Goal: Information Seeking & Learning: Check status

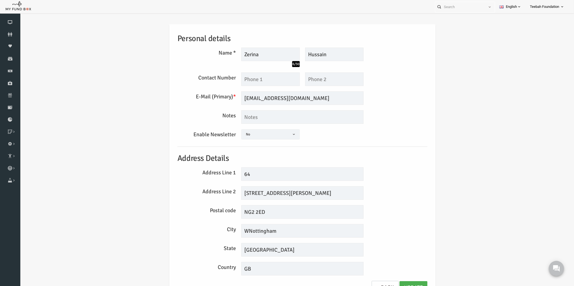
click at [418, 101] on div "Personal details Name * Zerina 6/30 Description allows upto maximum of 255 char…" at bounding box center [291, 162] width 261 height 276
click at [417, 117] on div "Personal details Name * Zerina 6/30 Description allows upto maximum of 255 char…" at bounding box center [291, 162] width 261 height 276
click at [392, 170] on div "Address Line 1 64" at bounding box center [291, 174] width 255 height 14
click at [52, 110] on div "Personal details Name * Zerina 6/30 Description allows upto maximum of 255 char…" at bounding box center [291, 163] width 543 height 295
click at [283, 97] on input "Zerina@gmail.com" at bounding box center [291, 98] width 122 height 14
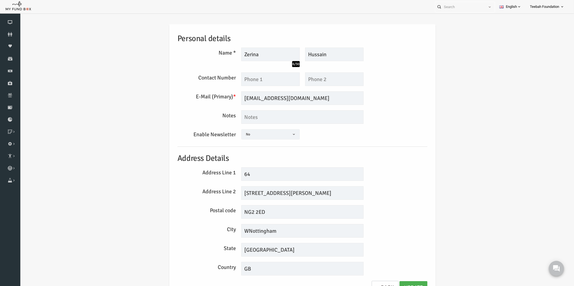
click at [430, 122] on div "Personal details Name * Zerina 6/30 Description allows upto maximum of 255 char…" at bounding box center [291, 163] width 543 height 295
click at [307, 192] on input "64 Wilford Cresent NG2 2FS" at bounding box center [291, 193] width 122 height 14
click at [392, 186] on div "Personal details Name * Zerina 6/30 Description allows upto maximum of 255 char…" at bounding box center [291, 162] width 261 height 276
drag, startPoint x: 297, startPoint y: 193, endPoint x: 277, endPoint y: 193, distance: 20.3
click at [277, 193] on input "64 Wilford Cresent NG2 2FS" at bounding box center [291, 193] width 122 height 14
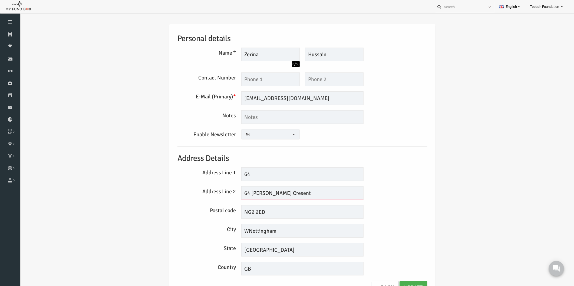
type input "64 Wilford Cresent"
click at [269, 211] on input "NG2 2ED" at bounding box center [291, 212] width 122 height 14
paste input "NG2 2F"
type input "NG2 2ED NG2 2F"
click at [236, 231] on input "WNottingham" at bounding box center [291, 231] width 122 height 14
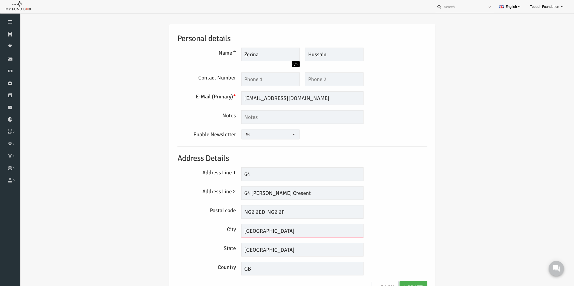
type input "Nottingham"
click at [40, 33] on div "Personal details Name * Zerina 6/30 Description allows upto maximum of 255 char…" at bounding box center [291, 163] width 543 height 295
click at [71, 81] on div "Personal details Name * Zerina 6/30 Description allows upto maximum of 255 char…" at bounding box center [291, 163] width 543 height 295
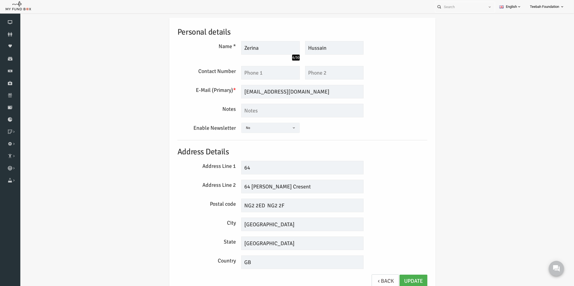
scroll to position [9, 0]
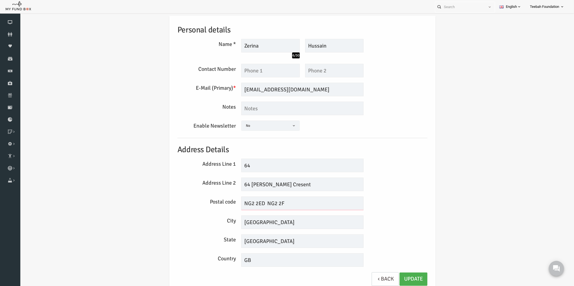
drag, startPoint x: 273, startPoint y: 203, endPoint x: 256, endPoint y: 202, distance: 17.4
click at [256, 202] on input "NG2 2ED NG2 2F" at bounding box center [291, 204] width 122 height 14
type input "NG2 2ED"
click at [391, 277] on link "Update" at bounding box center [402, 279] width 28 height 13
click at [408, 152] on h5 "Address Details" at bounding box center [291, 150] width 250 height 12
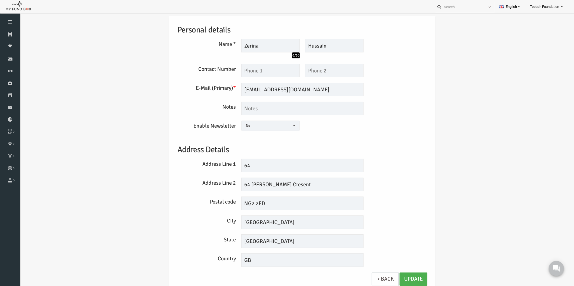
drag, startPoint x: 405, startPoint y: 126, endPoint x: 325, endPoint y: 114, distance: 81.0
click at [405, 126] on div "Enable Newsletter Yes No No" at bounding box center [291, 127] width 255 height 12
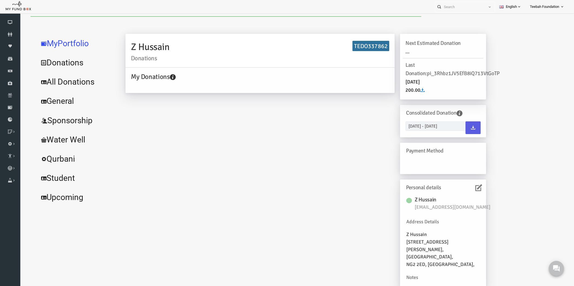
scroll to position [0, 0]
click at [356, 42] on h6 "TEDO337862" at bounding box center [359, 46] width 37 height 11
copy h6 "TEDO337862"
click at [262, 173] on div "Z Hussain Donations TEDO337862 My Donations Get free account credit Get free ac…" at bounding box center [294, 163] width 371 height 259
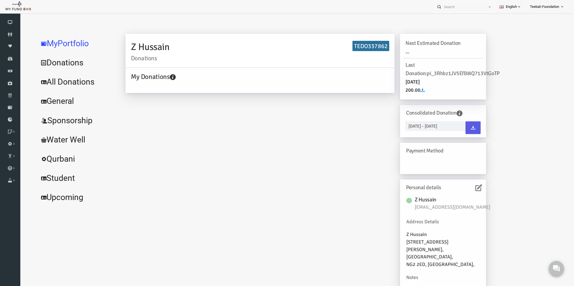
click at [60, 85] on link "All Donations" at bounding box center [65, 81] width 81 height 19
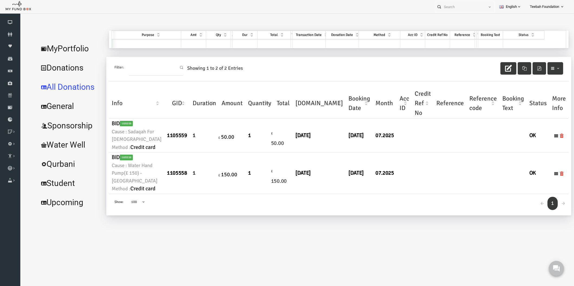
click at [65, 45] on link "MyPortfolio" at bounding box center [58, 48] width 67 height 19
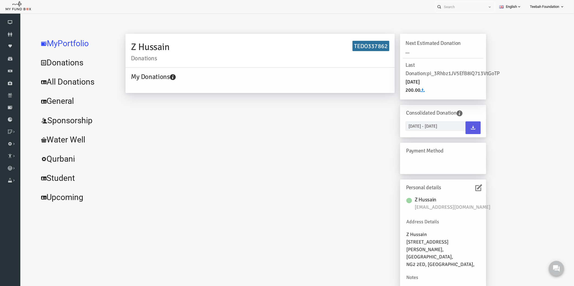
click at [315, 161] on div "Z Hussain Donations TEDO337862 My Donations Get free account credit Get free ac…" at bounding box center [294, 163] width 371 height 259
click at [467, 187] on icon at bounding box center [467, 187] width 7 height 7
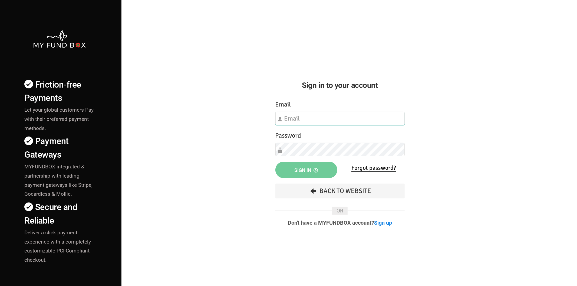
type input "[EMAIL_ADDRESS][DOMAIN_NAME]"
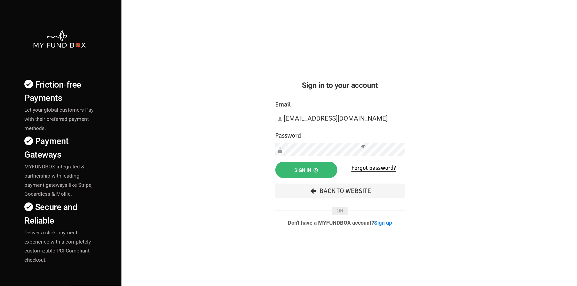
click at [305, 172] on span "Sign in" at bounding box center [307, 170] width 24 height 6
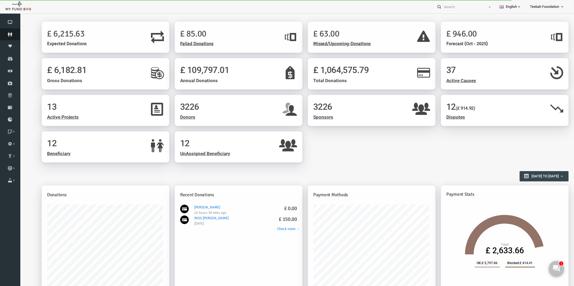
click at [9, 33] on icon at bounding box center [10, 34] width 20 height 4
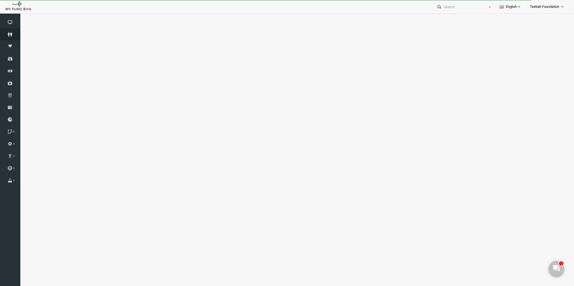
select select "100"
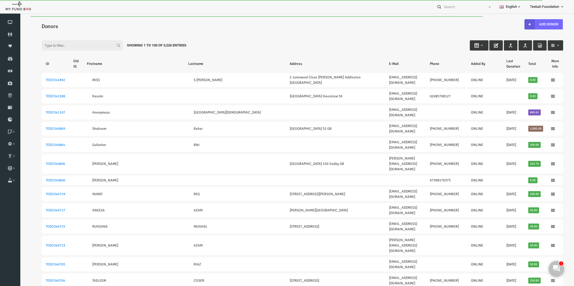
click at [78, 34] on div "Filter: Showing 1 to 100 of 3,226 Entries" at bounding box center [291, 40] width 532 height 15
click at [73, 45] on input "Filter:" at bounding box center [71, 45] width 81 height 10
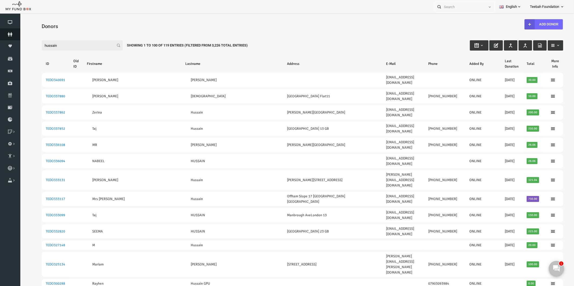
type input "hussain"
click at [11, 34] on icon at bounding box center [10, 34] width 20 height 4
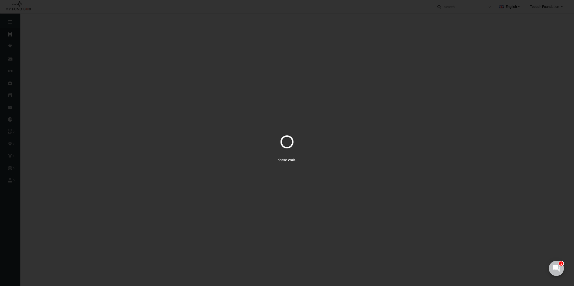
select select "100"
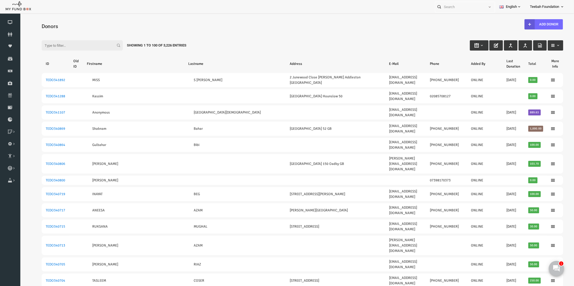
click at [359, 44] on div "Filter: Showing 1 to 100 of 3,226 Entries" at bounding box center [291, 40] width 532 height 15
click at [77, 47] on input "Filter:" at bounding box center [71, 45] width 81 height 10
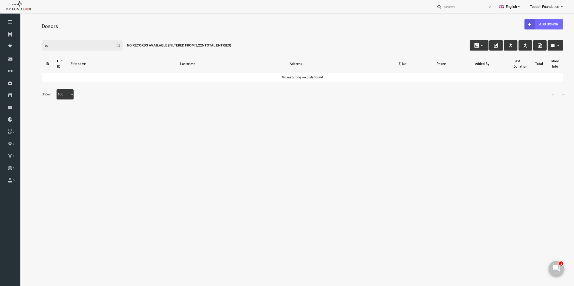
type input "z"
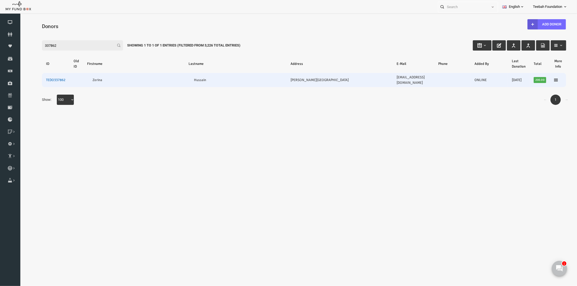
type input "337862"
click at [44, 78] on link "TEDO337862" at bounding box center [44, 80] width 19 height 4
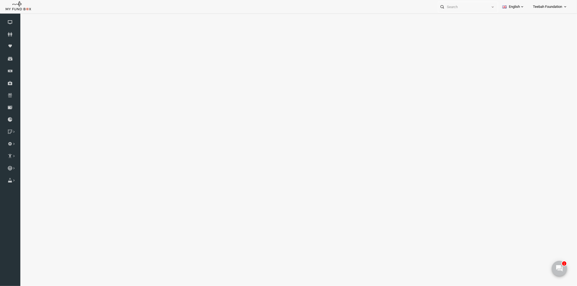
select select "100"
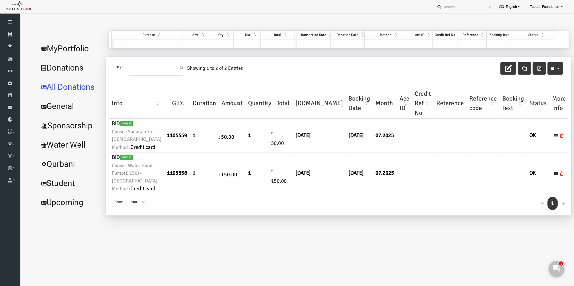
click at [61, 64] on link "Donations" at bounding box center [58, 67] width 67 height 19
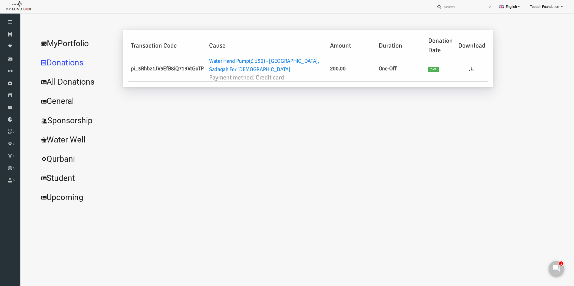
click at [463, 70] on ul at bounding box center [460, 68] width 27 height 5
click at [459, 69] on icon at bounding box center [460, 69] width 5 height 5
click at [43, 45] on link "MyPortfolio" at bounding box center [65, 43] width 81 height 19
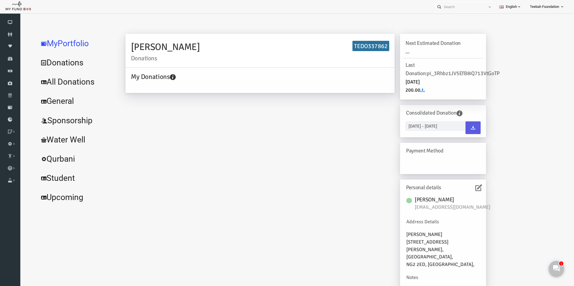
click at [164, 150] on div "Zerina Hussain Donations TEDO337862 My Donations Get free account credit Get fr…" at bounding box center [294, 163] width 371 height 259
click at [62, 80] on link "All Donations" at bounding box center [65, 81] width 81 height 19
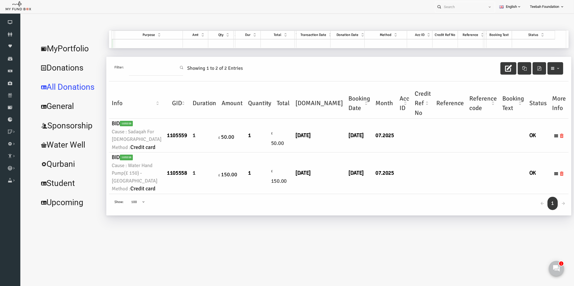
click at [386, 153] on td at bounding box center [393, 136] width 15 height 34
click at [8, 35] on icon at bounding box center [10, 34] width 20 height 4
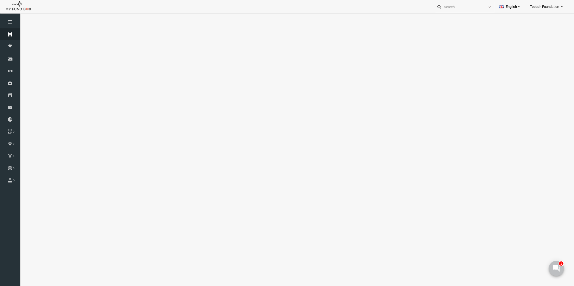
select select "100"
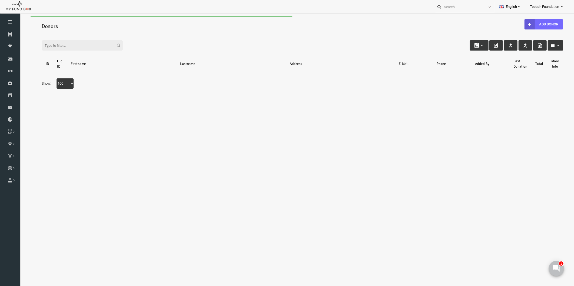
click at [64, 27] on h4 "Donors" at bounding box center [294, 26] width 527 height 8
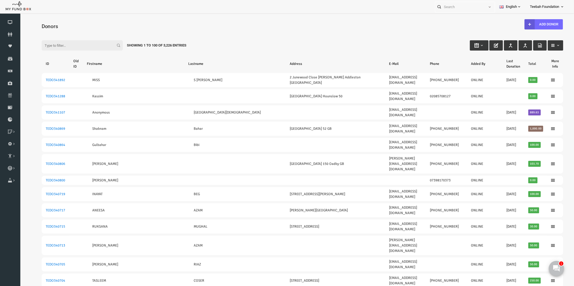
click at [53, 45] on input "Filter:" at bounding box center [71, 45] width 81 height 10
paste input "337863"
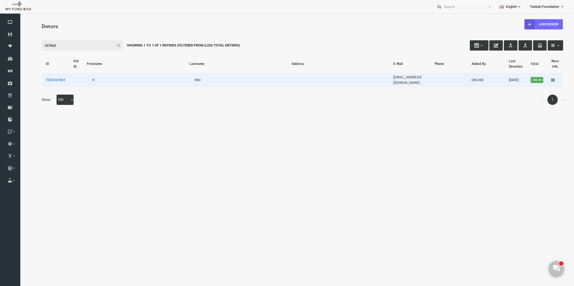
type input "337863"
click at [42, 78] on link "TEDO337863" at bounding box center [44, 80] width 19 height 4
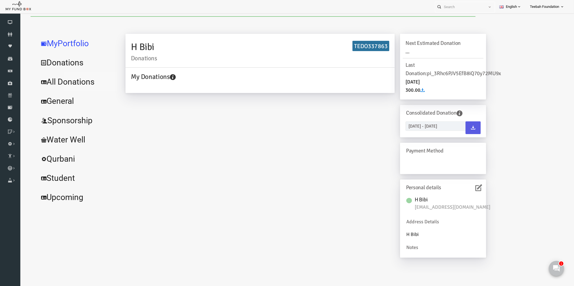
click at [67, 80] on link "All Donations" at bounding box center [65, 81] width 81 height 19
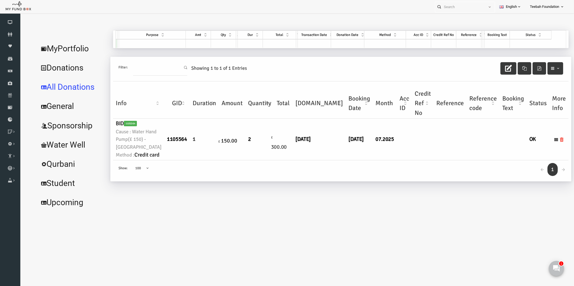
click at [263, 160] on td "£ 300.00" at bounding box center [272, 139] width 19 height 41
click at [70, 48] on link "MyPortfolio" at bounding box center [60, 48] width 71 height 19
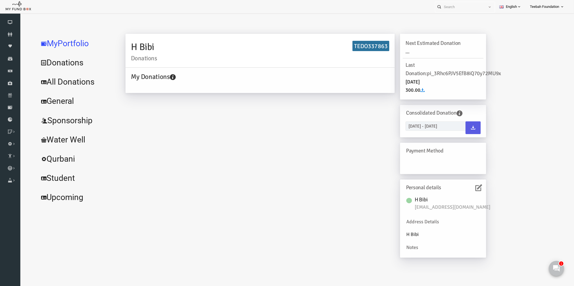
click at [186, 108] on div "H Bibi Donations TEDO337863 My Donations Get free account credit Get free accou…" at bounding box center [294, 148] width 371 height 229
click at [78, 81] on link "All Donations" at bounding box center [65, 81] width 81 height 19
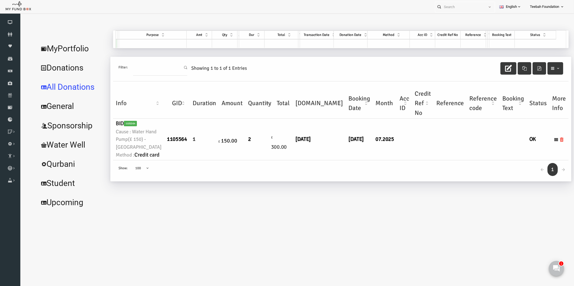
click at [347, 244] on body "Donor Not Found Beneficiary Not Found Partner Not Found!!!! Please Fill out thi…" at bounding box center [291, 159] width 543 height 286
click at [61, 52] on link "MyPortfolio" at bounding box center [60, 48] width 71 height 19
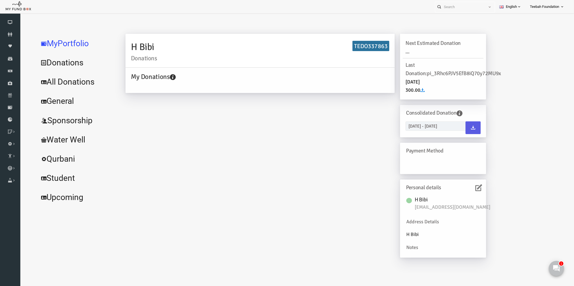
click at [507, 48] on div "H Bibi Donations TEDO337863 My Donations Get free account credit Get free accou…" at bounding box center [335, 147] width 446 height 233
click at [507, 31] on div "H Bibi Donations TEDO337863 My Donations Get free account credit Get free accou…" at bounding box center [335, 147] width 446 height 233
drag, startPoint x: 191, startPoint y: 230, endPoint x: 164, endPoint y: 214, distance: 30.9
click at [191, 230] on div "H Bibi Donations TEDO337863 My Donations Get free account credit Get free accou…" at bounding box center [294, 148] width 371 height 229
click at [467, 191] on icon at bounding box center [467, 187] width 7 height 7
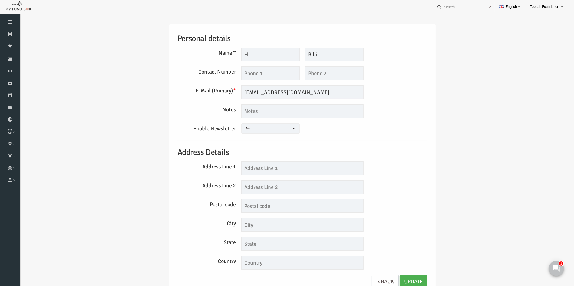
drag, startPoint x: 275, startPoint y: 94, endPoint x: 209, endPoint y: 93, distance: 65.7
click at [209, 93] on div "E-Mail (Primary) * rakbibi@hotmail.co.uk We will be sending invoices to this em…" at bounding box center [291, 92] width 255 height 14
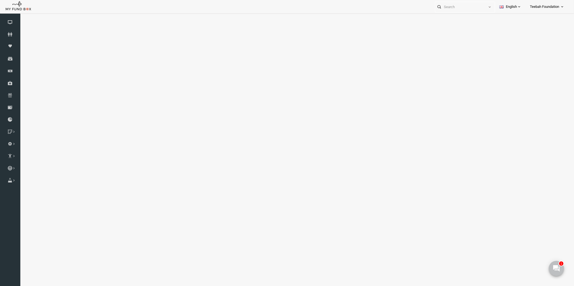
select select "100"
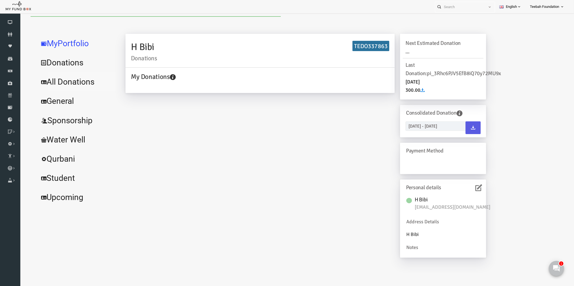
click at [50, 84] on link "All Donations" at bounding box center [65, 81] width 81 height 19
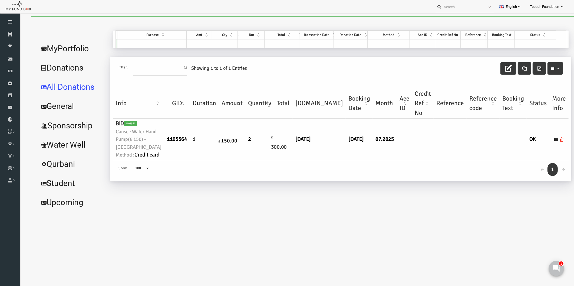
click at [294, 160] on td "05.07.2025" at bounding box center [308, 139] width 53 height 41
click at [60, 49] on link "MyPortfolio" at bounding box center [60, 48] width 71 height 19
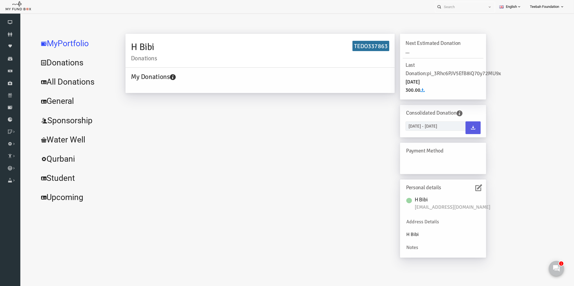
click at [349, 45] on h6 "TEDO337863" at bounding box center [359, 46] width 37 height 11
copy h6 "TEDO337863"
click at [12, 37] on link "Donors" at bounding box center [10, 34] width 20 height 12
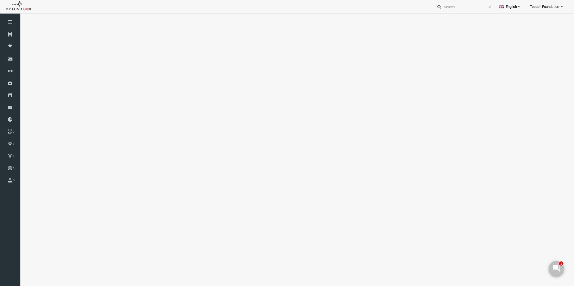
select select "100"
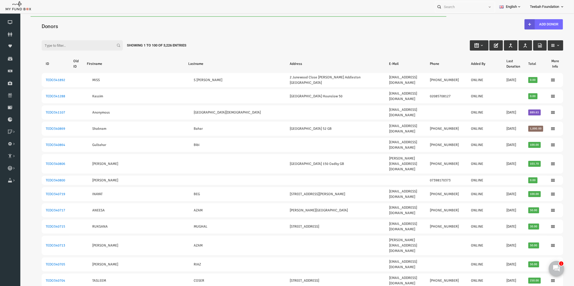
click at [74, 26] on h4 "Donors" at bounding box center [294, 26] width 527 height 8
click at [67, 47] on input "Filter:" at bounding box center [71, 45] width 81 height 10
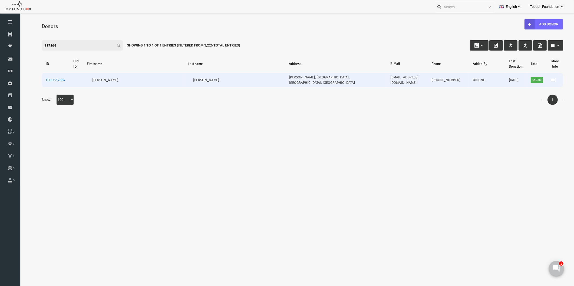
type input "337864"
click at [50, 78] on link "TEDO337864" at bounding box center [44, 80] width 19 height 4
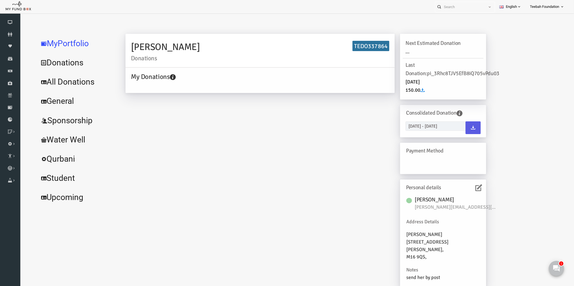
click at [67, 80] on link "All Donations" at bounding box center [65, 81] width 81 height 19
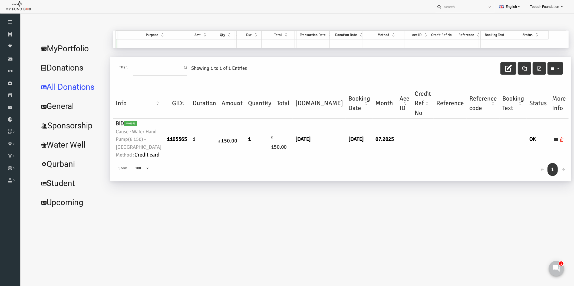
click at [401, 160] on td at bounding box center [412, 139] width 22 height 41
click at [80, 52] on link "MyPortfolio" at bounding box center [60, 48] width 71 height 19
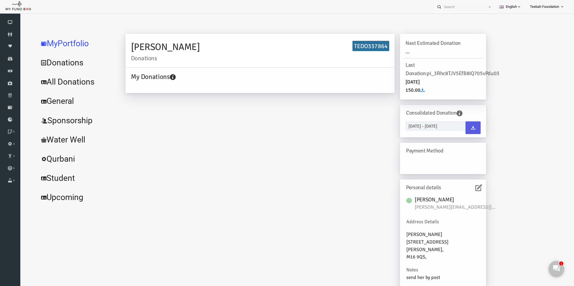
click at [356, 43] on h6 "TEDO337864" at bounding box center [359, 46] width 37 height 11
copy h6 "TEDO337864"
click at [471, 187] on div "Personal details" at bounding box center [432, 187] width 81 height 11
click at [468, 189] on icon at bounding box center [467, 187] width 7 height 7
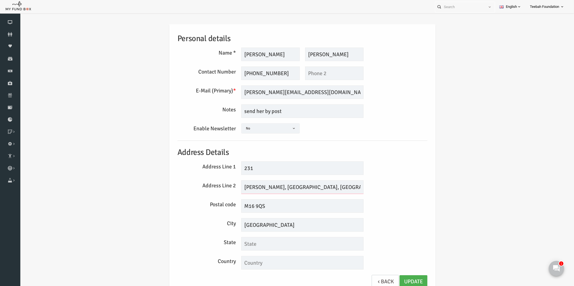
drag, startPoint x: 294, startPoint y: 186, endPoint x: 218, endPoint y: 193, distance: 76.5
click at [218, 193] on div "Address Line 2 Seymour Grove, Old Trafford, Stretford," at bounding box center [291, 187] width 255 height 14
drag, startPoint x: 270, startPoint y: 224, endPoint x: 192, endPoint y: 228, distance: 78.5
click at [192, 228] on div "City Manchester" at bounding box center [291, 225] width 255 height 14
drag, startPoint x: 256, startPoint y: 204, endPoint x: 216, endPoint y: 207, distance: 40.4
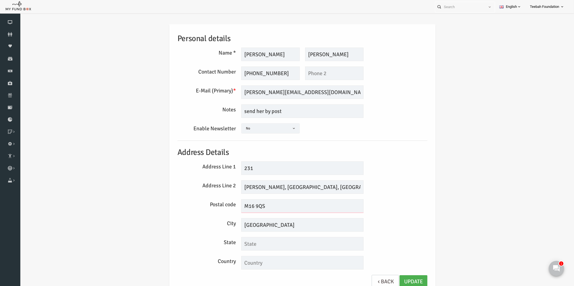
click at [216, 207] on div "Postal code M16 9QS" at bounding box center [291, 206] width 255 height 14
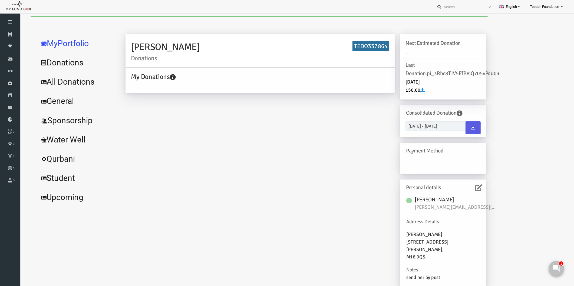
click at [358, 44] on h6 "TEDO337864" at bounding box center [359, 46] width 37 height 11
copy h6 "TEDO337864"
click at [10, 34] on icon at bounding box center [10, 34] width 20 height 4
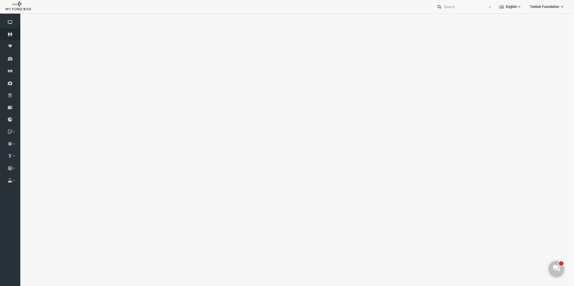
select select "100"
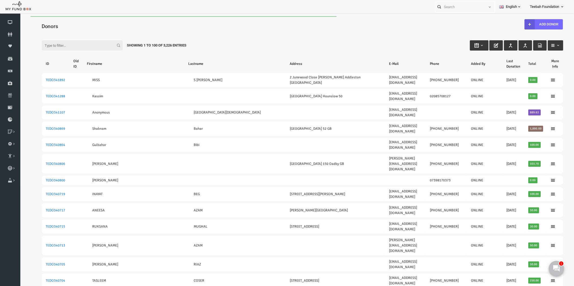
click at [232, 37] on div "Filter: Showing 1 to 100 of 3,226 Entries" at bounding box center [291, 40] width 532 height 15
click at [78, 48] on input "Filter:" at bounding box center [71, 45] width 81 height 10
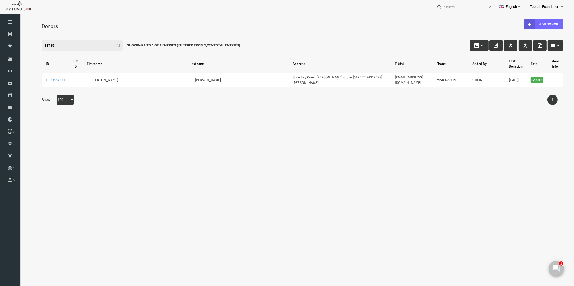
type input "337851"
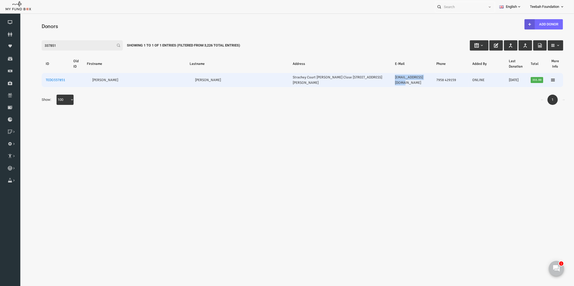
drag, startPoint x: 415, startPoint y: 79, endPoint x: 378, endPoint y: 82, distance: 37.2
click at [380, 82] on td "motuaq@hotmail.co.uk" at bounding box center [400, 80] width 41 height 14
copy link "motuaq@hotmail.co.uk"
click at [47, 78] on link "TEDO337851" at bounding box center [44, 80] width 19 height 4
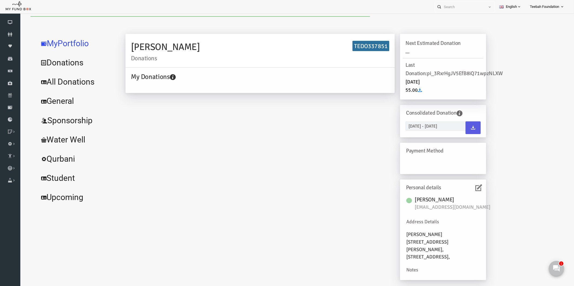
click at [468, 190] on icon at bounding box center [467, 187] width 7 height 7
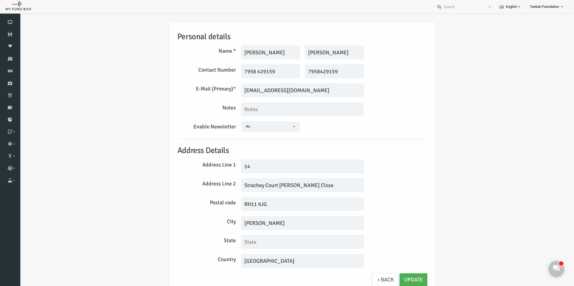
scroll to position [3, 0]
drag, startPoint x: 246, startPoint y: 204, endPoint x: 258, endPoint y: 204, distance: 11.7
click at [258, 204] on input "RH11 9JG" at bounding box center [291, 204] width 122 height 14
click at [254, 222] on input "Crawley" at bounding box center [291, 223] width 122 height 14
click at [401, 171] on div "Address Line 1 14" at bounding box center [291, 166] width 255 height 14
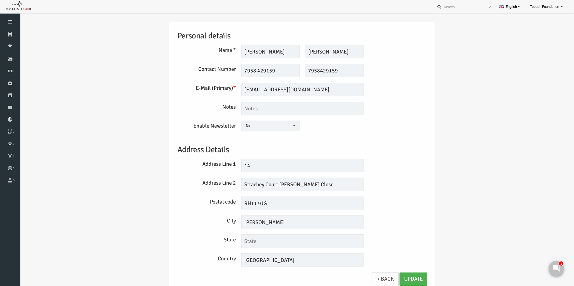
drag, startPoint x: 426, startPoint y: 127, endPoint x: 472, endPoint y: 147, distance: 51.2
click at [426, 127] on div "Personal details Name * Mohammed Salim Description allows upto maximum of 255 c…" at bounding box center [291, 158] width 543 height 289
click at [4, 34] on icon at bounding box center [10, 34] width 20 height 4
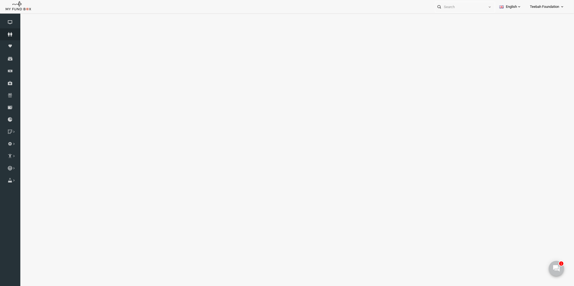
select select "100"
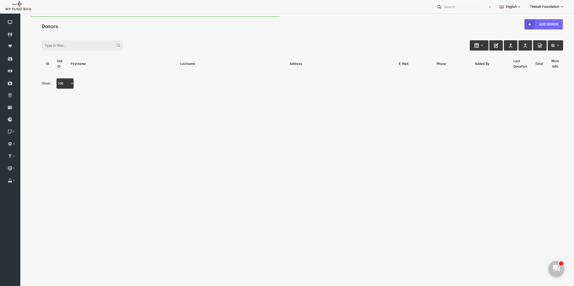
scroll to position [0, 0]
click at [65, 25] on h4 "Donors" at bounding box center [294, 26] width 527 height 8
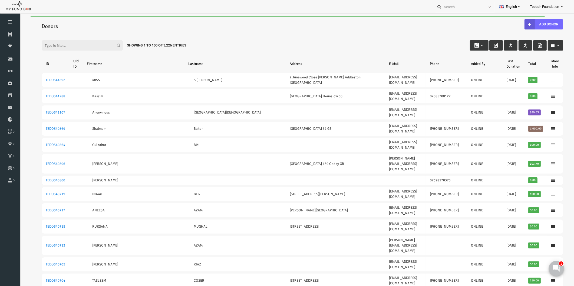
click at [60, 47] on input "Filter:" at bounding box center [71, 45] width 81 height 10
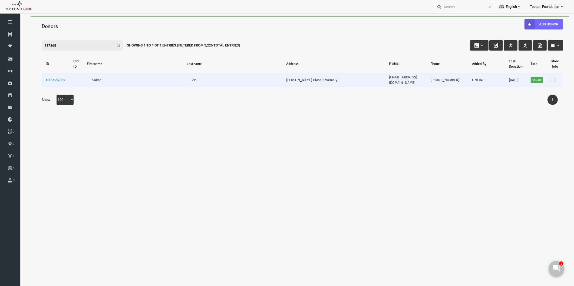
type input "337865"
click at [42, 78] on link "TEDO337865" at bounding box center [44, 80] width 19 height 4
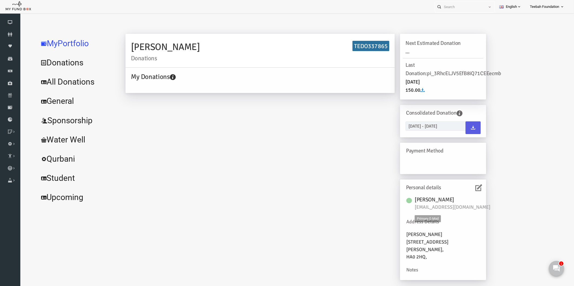
click at [436, 208] on span "postsaima@hotmail.com" at bounding box center [443, 208] width 81 height 8
click at [439, 208] on span "postsaima@hotmail.com" at bounding box center [443, 208] width 81 height 8
copy div "postsaima@hotmail.com"
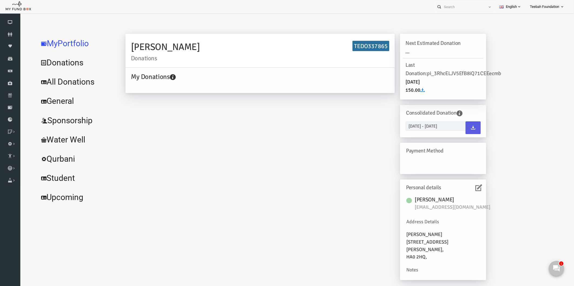
click at [267, 128] on div "Saima Zia Donations TEDO337865 My Donations Get free account credit Get free ac…" at bounding box center [294, 160] width 371 height 252
click at [62, 84] on link "All Donations" at bounding box center [65, 81] width 81 height 19
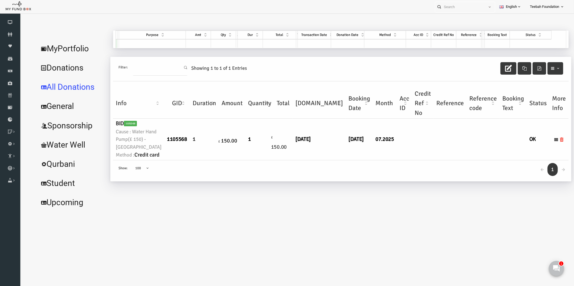
click at [422, 160] on td at bounding box center [438, 139] width 33 height 41
click at [56, 47] on link "MyPortfolio" at bounding box center [60, 48] width 71 height 19
